Goal: Task Accomplishment & Management: Manage account settings

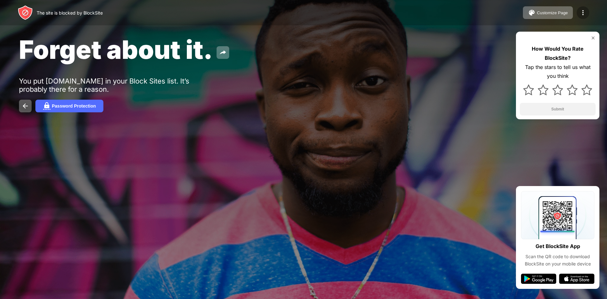
click at [584, 14] on img at bounding box center [583, 13] width 8 height 8
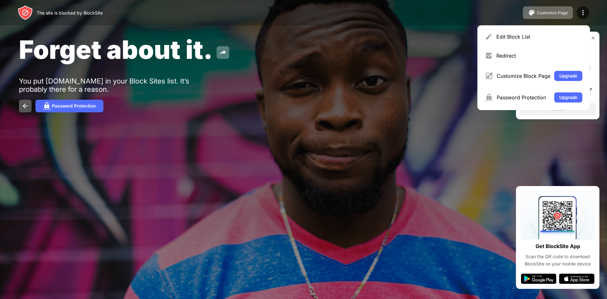
drag, startPoint x: 584, startPoint y: 14, endPoint x: 578, endPoint y: 17, distance: 7.1
click at [580, 15] on img at bounding box center [583, 13] width 8 height 8
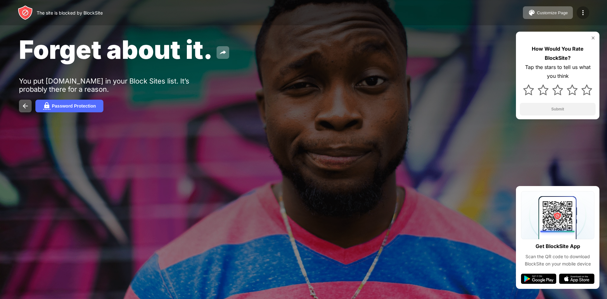
click at [578, 14] on div at bounding box center [583, 12] width 13 height 13
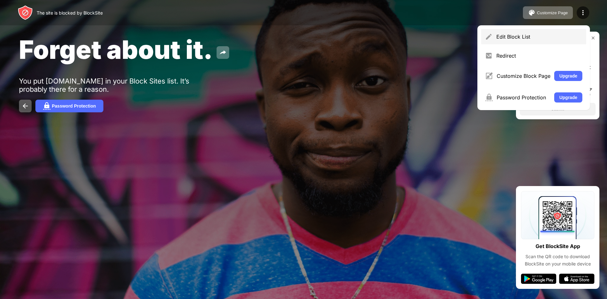
click at [530, 35] on div "Edit Block List" at bounding box center [539, 37] width 86 height 6
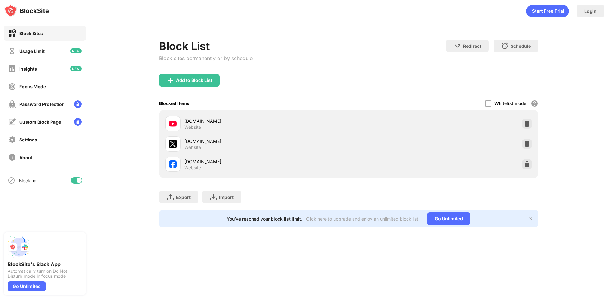
click at [529, 149] on div "x.com Website" at bounding box center [349, 144] width 372 height 20
drag, startPoint x: 528, startPoint y: 144, endPoint x: 519, endPoint y: 138, distance: 10.6
click at [528, 144] on img at bounding box center [527, 144] width 6 height 6
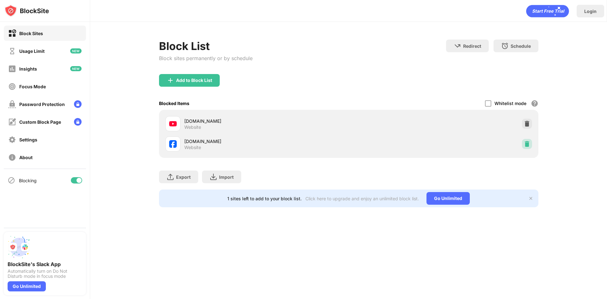
click at [530, 143] on div at bounding box center [527, 144] width 10 height 10
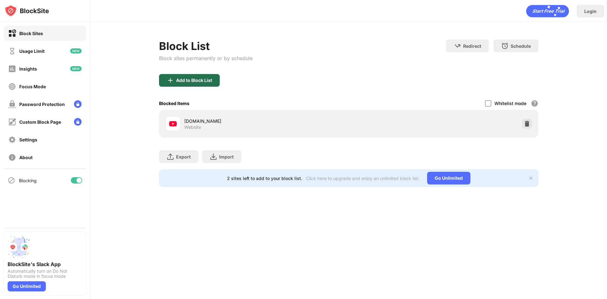
click at [202, 75] on div "Add to Block List" at bounding box center [189, 80] width 61 height 13
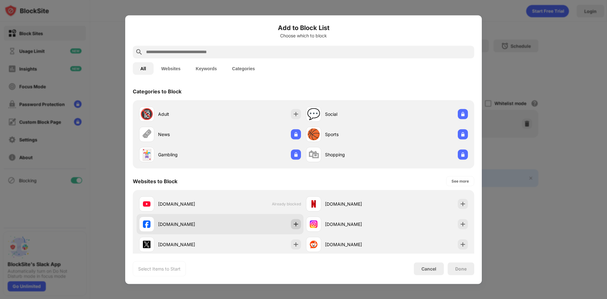
click at [293, 224] on img at bounding box center [296, 224] width 6 height 6
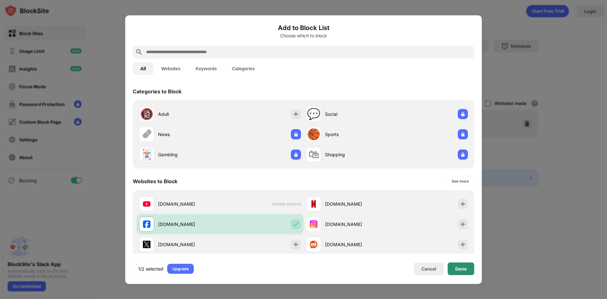
click at [457, 267] on div "Done" at bounding box center [460, 268] width 11 height 5
